Goal: Transaction & Acquisition: Download file/media

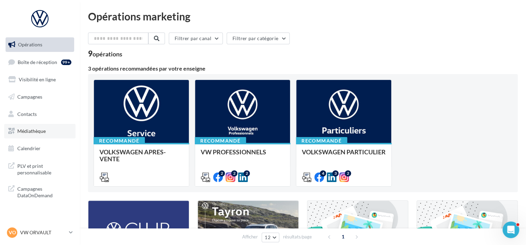
click at [37, 133] on span "Médiathèque" at bounding box center [31, 131] width 28 height 6
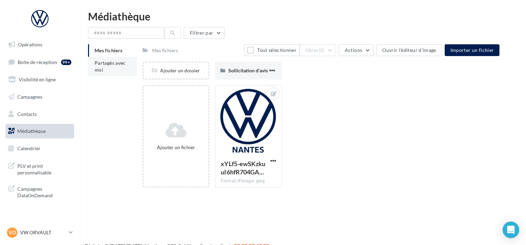
click at [113, 65] on span "Partagés avec moi" at bounding box center [110, 66] width 31 height 13
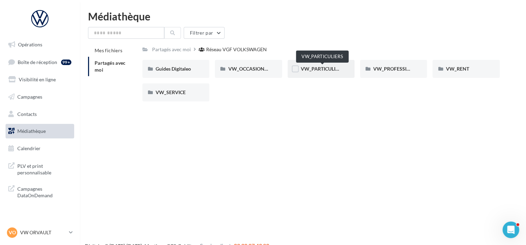
click at [319, 71] on span "VW_PARTICULIERS" at bounding box center [322, 69] width 43 height 6
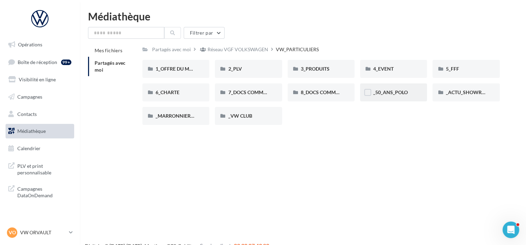
click at [394, 97] on div "_50_ANS_POLO" at bounding box center [393, 93] width 67 height 18
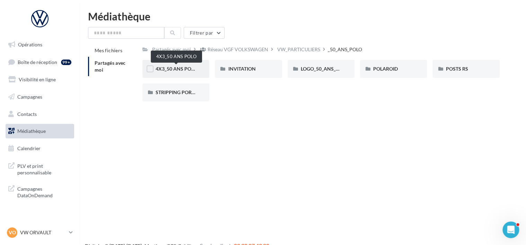
click at [178, 67] on span "4X3_50 ANS POLO" at bounding box center [177, 69] width 42 height 6
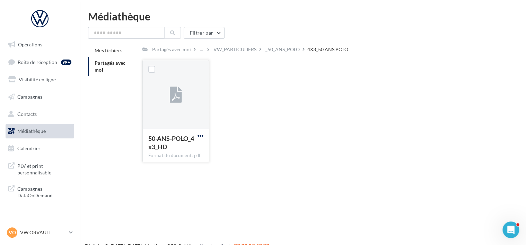
click at [199, 137] on span "button" at bounding box center [200, 136] width 6 height 6
click at [184, 152] on button "Télécharger" at bounding box center [169, 150] width 69 height 18
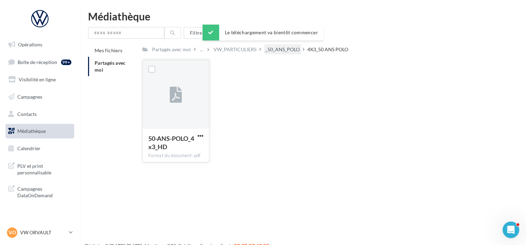
click at [280, 47] on div "_50_ANS_POLO" at bounding box center [282, 49] width 34 height 7
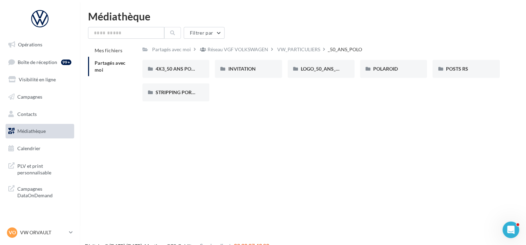
click at [430, 194] on div "Opérations Boîte de réception 99+ Visibilité en ligne Campagnes Contacts Médiat…" at bounding box center [263, 133] width 526 height 245
click at [463, 68] on span "POSTS RS" at bounding box center [457, 69] width 22 height 6
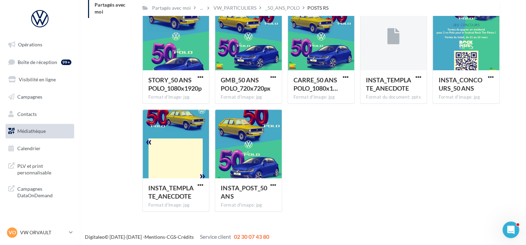
scroll to position [60, 0]
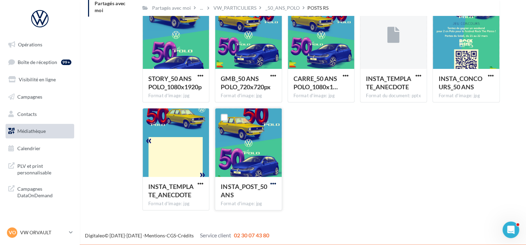
click at [274, 184] on span "button" at bounding box center [273, 184] width 6 height 6
click at [253, 200] on button "Télécharger" at bounding box center [242, 198] width 69 height 18
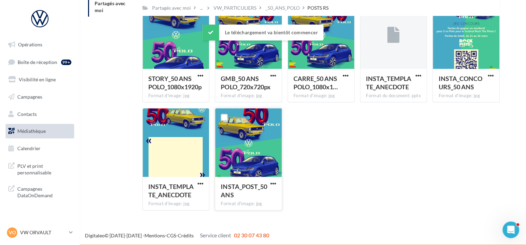
click at [352, 178] on div "STORY_50 ANS POLO_1080x1920p Format d'image: jpg STORY_50 ANS POLO_1080x1920p G…" at bounding box center [323, 108] width 363 height 216
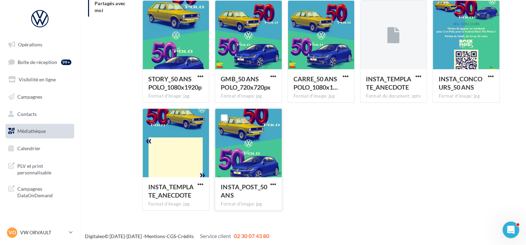
scroll to position [0, 0]
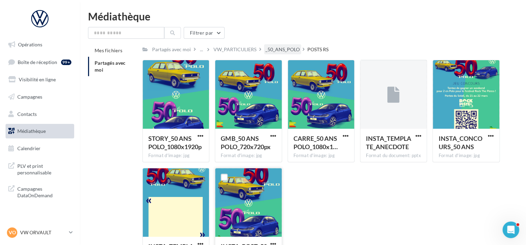
click at [290, 50] on div "_50_ANS_POLO" at bounding box center [282, 49] width 34 height 7
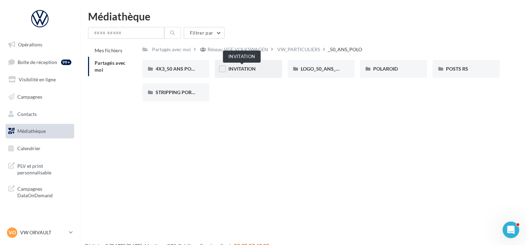
click at [251, 68] on span "INVITATION" at bounding box center [241, 69] width 27 height 6
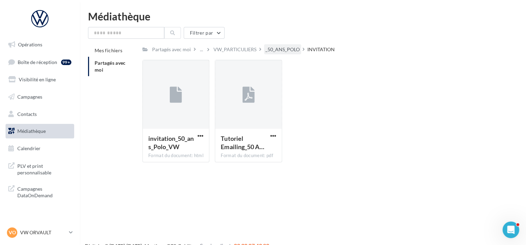
click at [277, 45] on div "_50_ANS_POLO" at bounding box center [282, 49] width 37 height 10
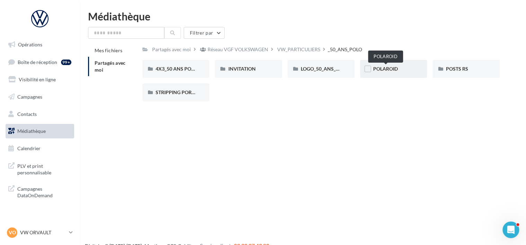
click at [388, 67] on span "POLAROID" at bounding box center [385, 69] width 25 height 6
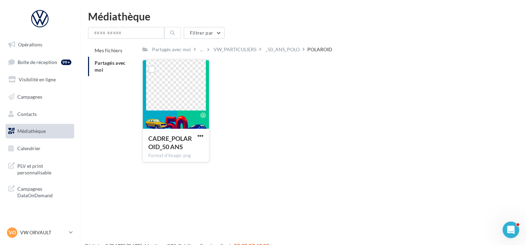
click at [175, 138] on span "CADRE_POLAROID_50 ANS" at bounding box center [170, 143] width 44 height 16
click at [203, 135] on span "button" at bounding box center [200, 136] width 6 height 6
click at [176, 146] on button "Télécharger" at bounding box center [169, 150] width 69 height 18
click at [243, 48] on div "VW_PARTICULIERS" at bounding box center [234, 49] width 43 height 7
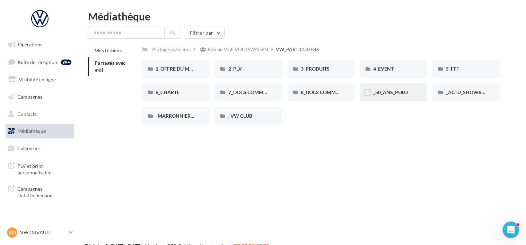
click at [400, 89] on div "_50_ANS_POLO" at bounding box center [393, 93] width 67 height 18
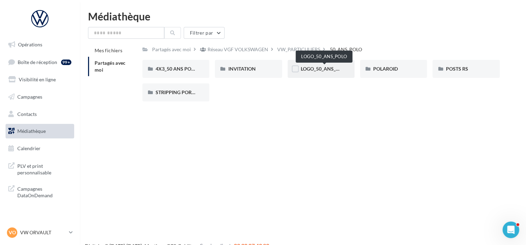
click at [317, 69] on span "LOGO_50_ANS_POLO" at bounding box center [325, 69] width 48 height 6
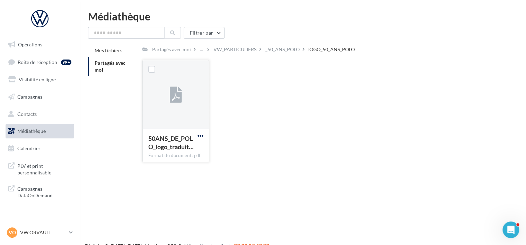
click at [202, 135] on span "button" at bounding box center [200, 136] width 6 height 6
click at [184, 153] on button "Télécharger" at bounding box center [169, 150] width 69 height 18
